Goal: Find specific page/section: Find specific page/section

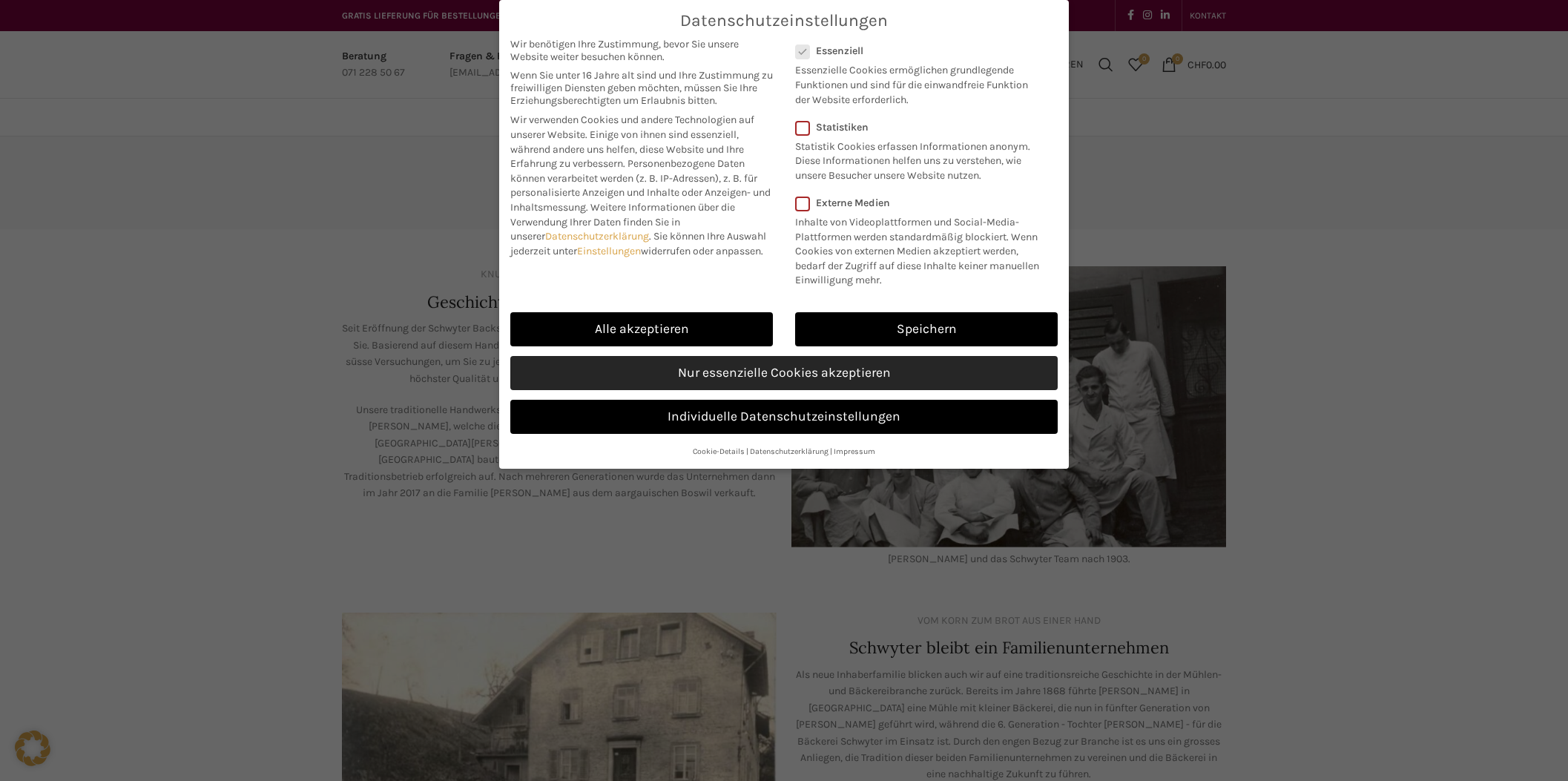
click at [803, 369] on link "Nur essenzielle Cookies akzeptieren" at bounding box center [784, 373] width 548 height 34
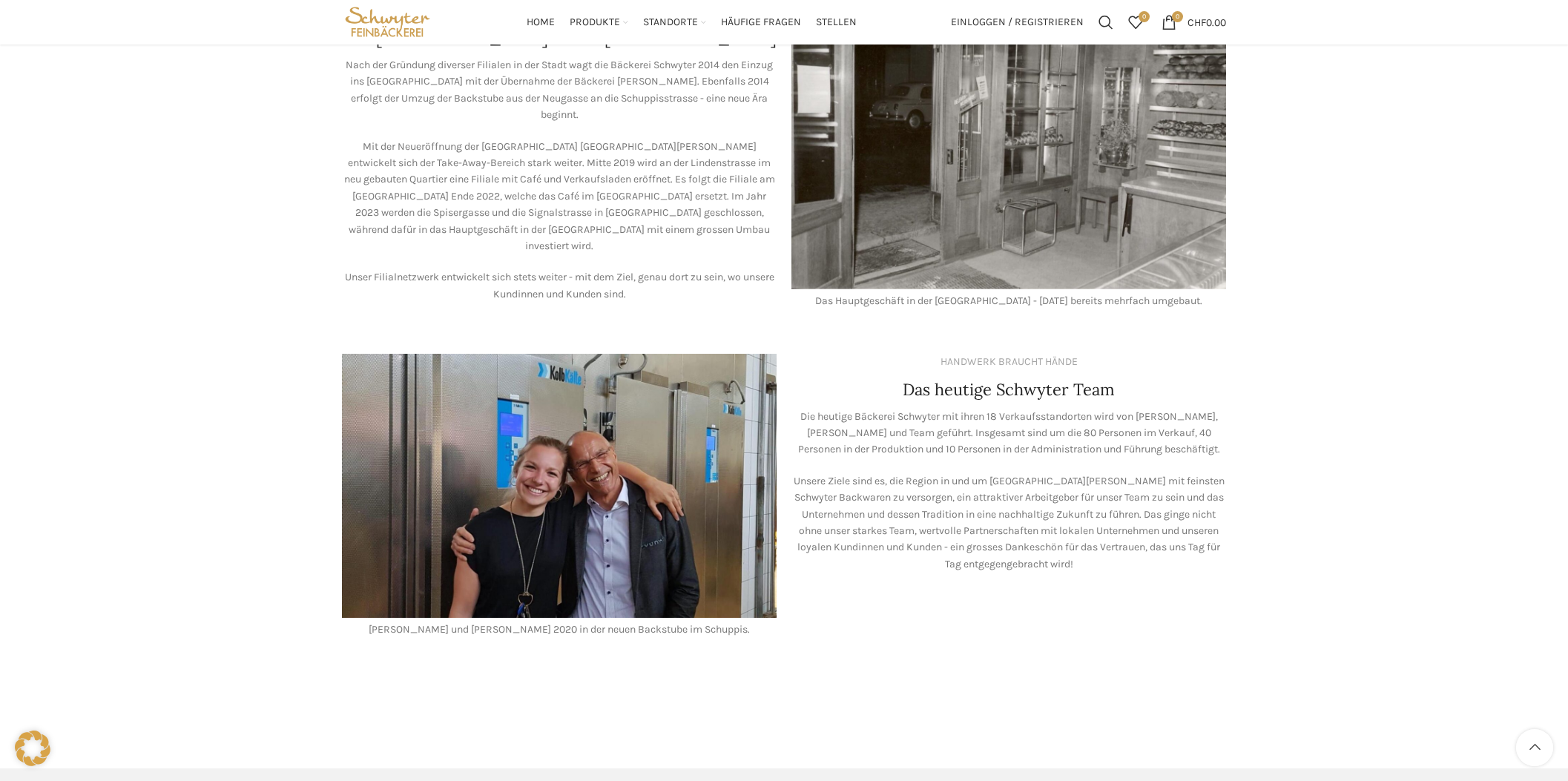
scroll to position [931, 0]
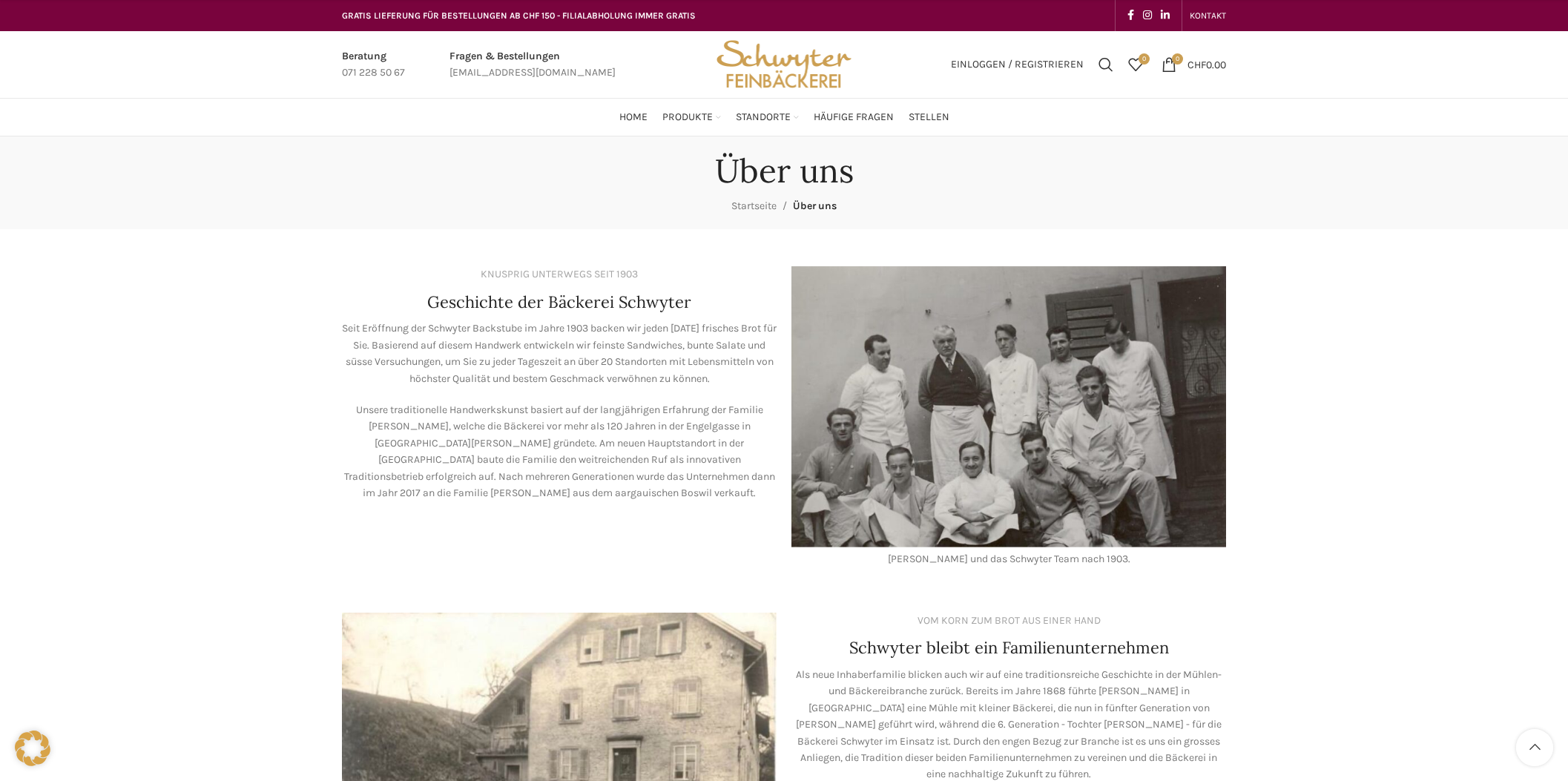
scroll to position [1214, 0]
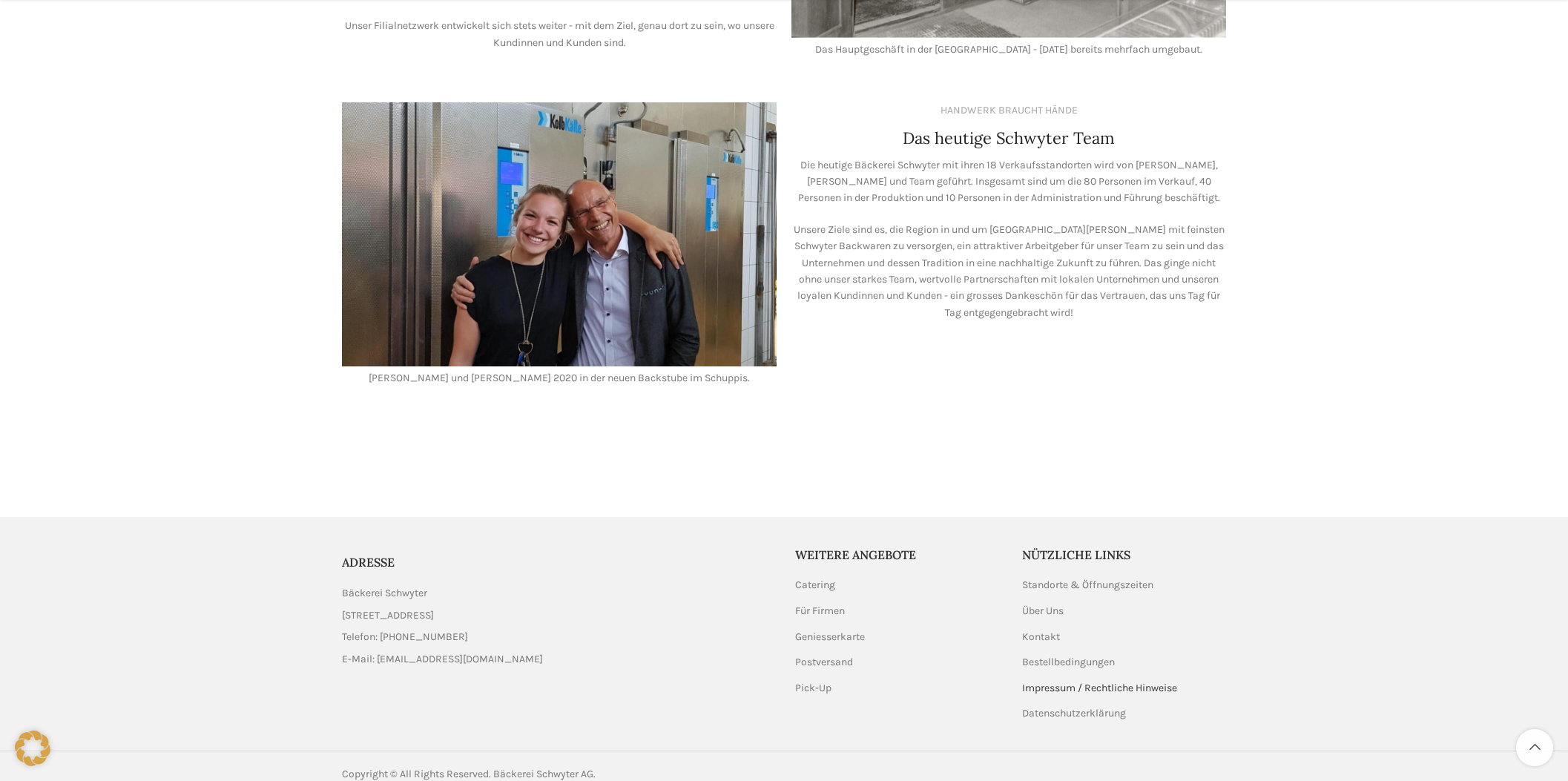
click at [1064, 681] on link "Impressum / Rechtliche Hinweise" at bounding box center [1100, 688] width 156 height 14
